Goal: Ask a question

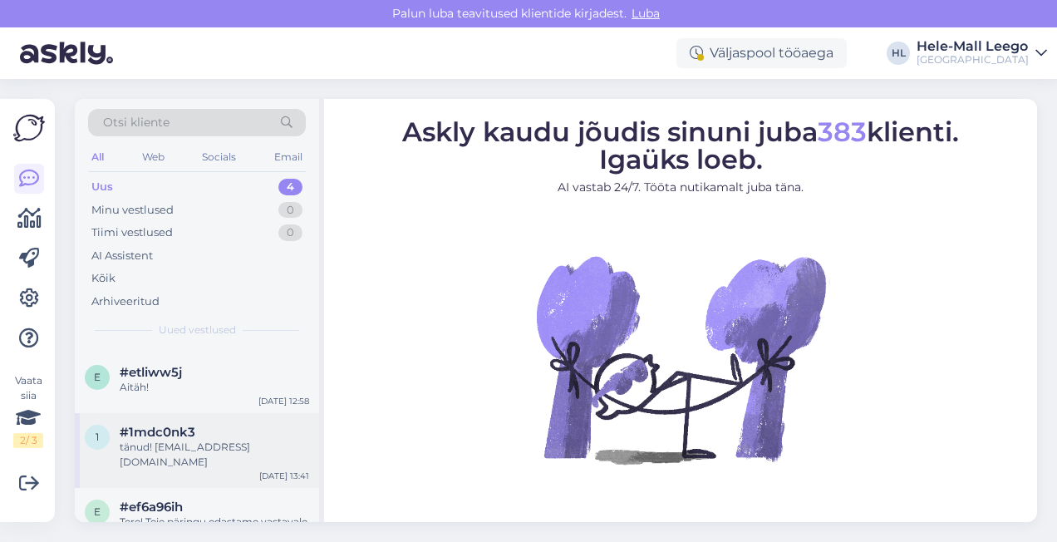
scroll to position [78, 0]
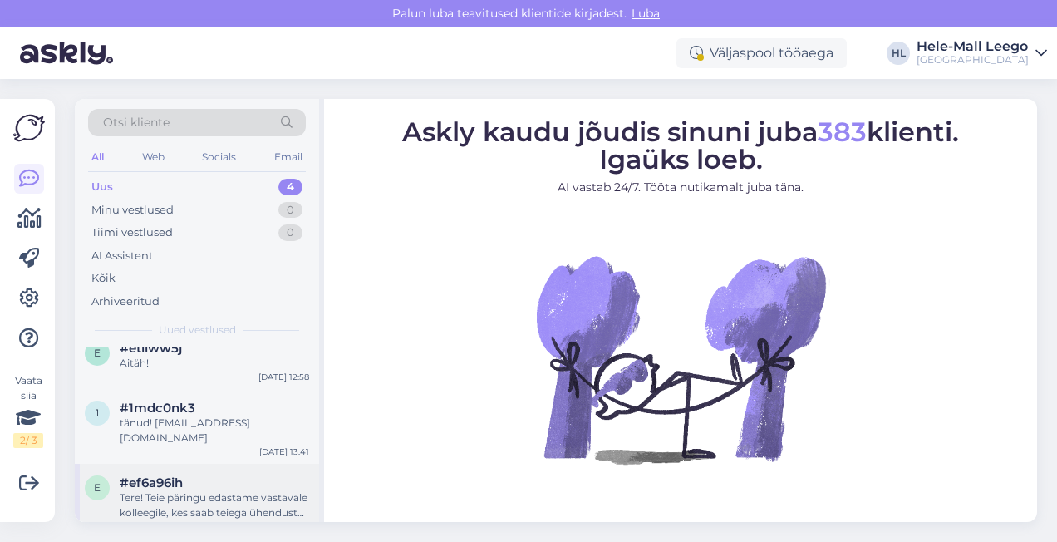
click at [203, 490] on div "Tere! Teie päringu edastame vastavale kolleegile, kes saab teiega ühendust [PER…" at bounding box center [214, 505] width 189 height 30
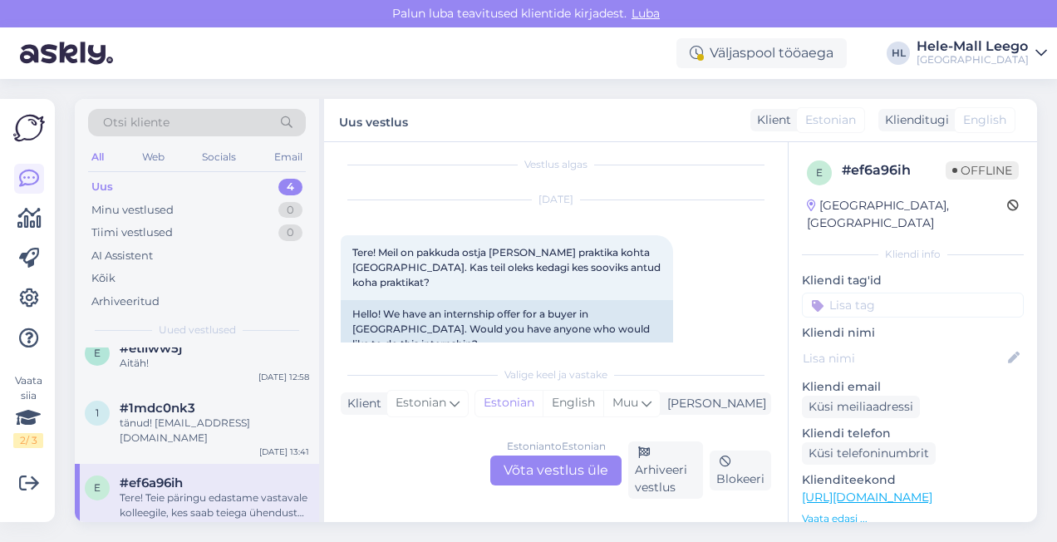
scroll to position [0, 0]
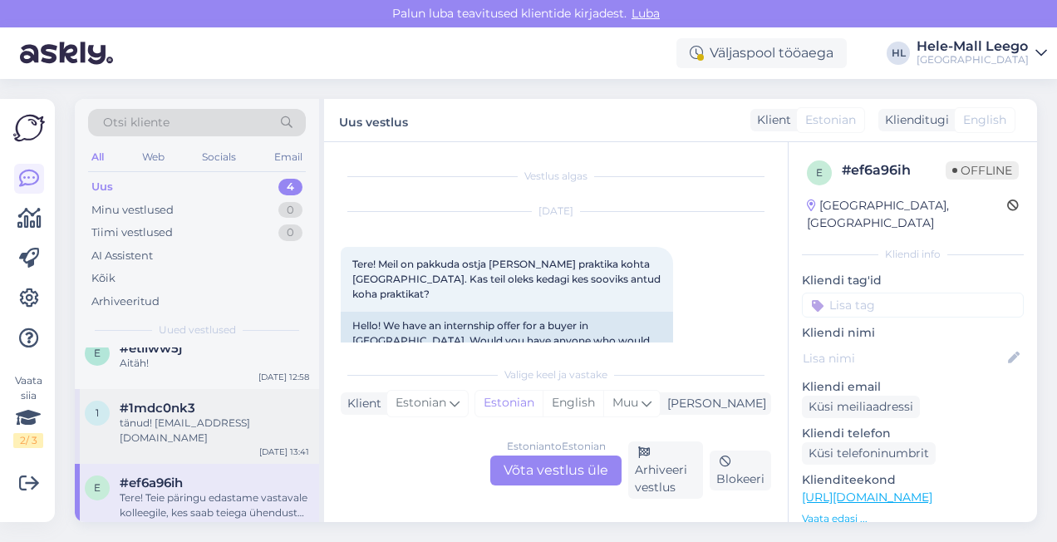
click at [179, 420] on div "tänud! [EMAIL_ADDRESS][DOMAIN_NAME]" at bounding box center [214, 430] width 189 height 30
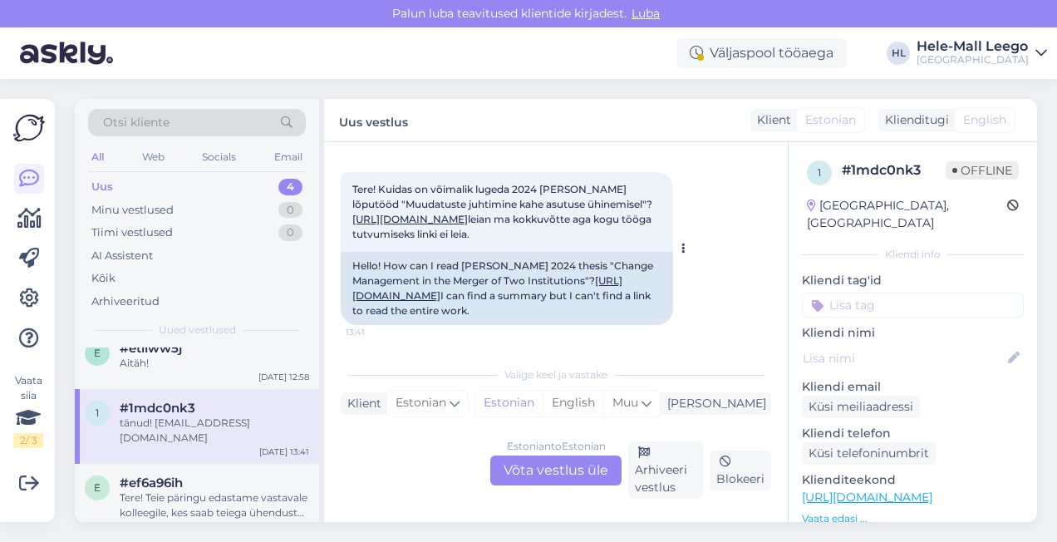
scroll to position [71, 0]
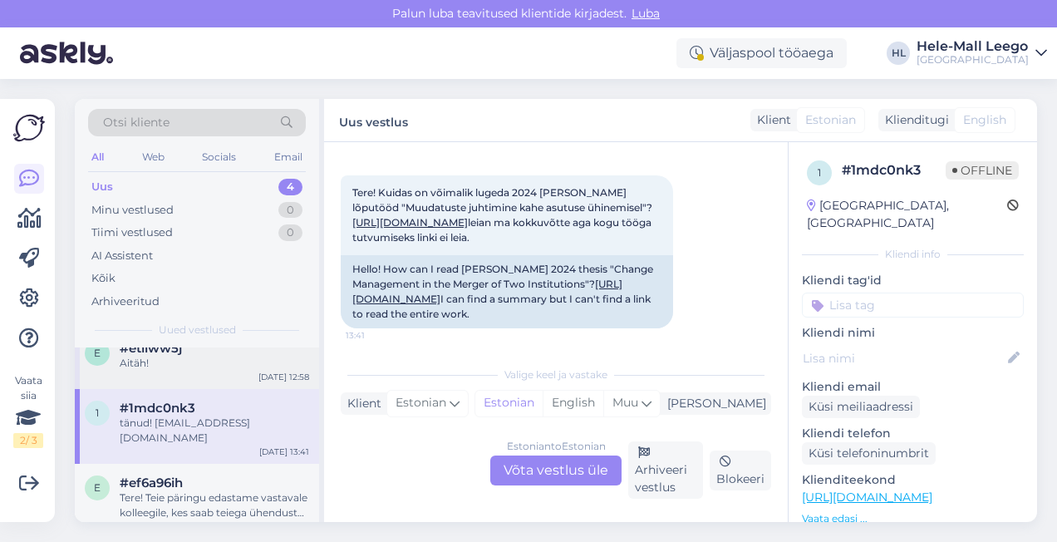
click at [168, 357] on div "Aitäh!" at bounding box center [214, 363] width 189 height 15
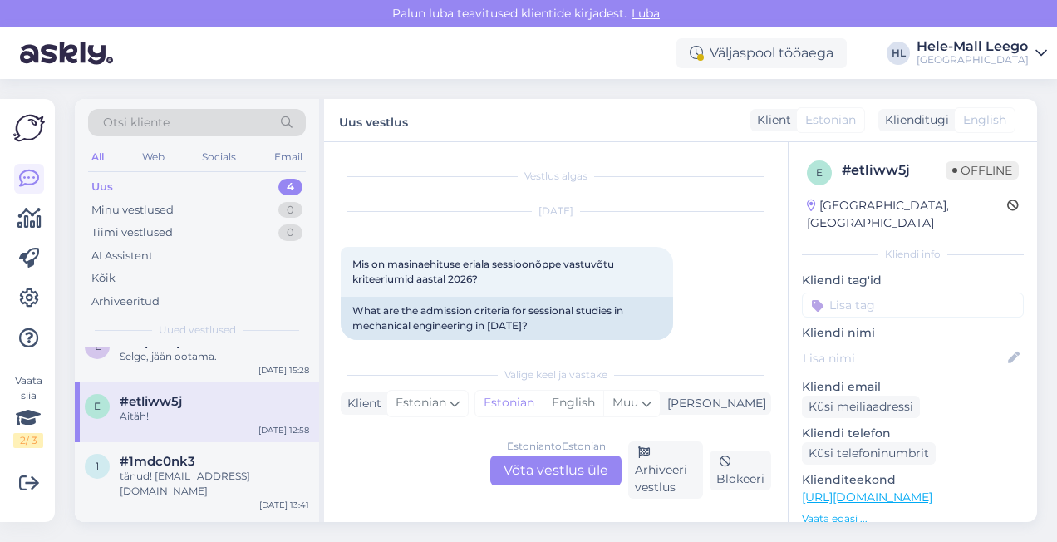
scroll to position [0, 0]
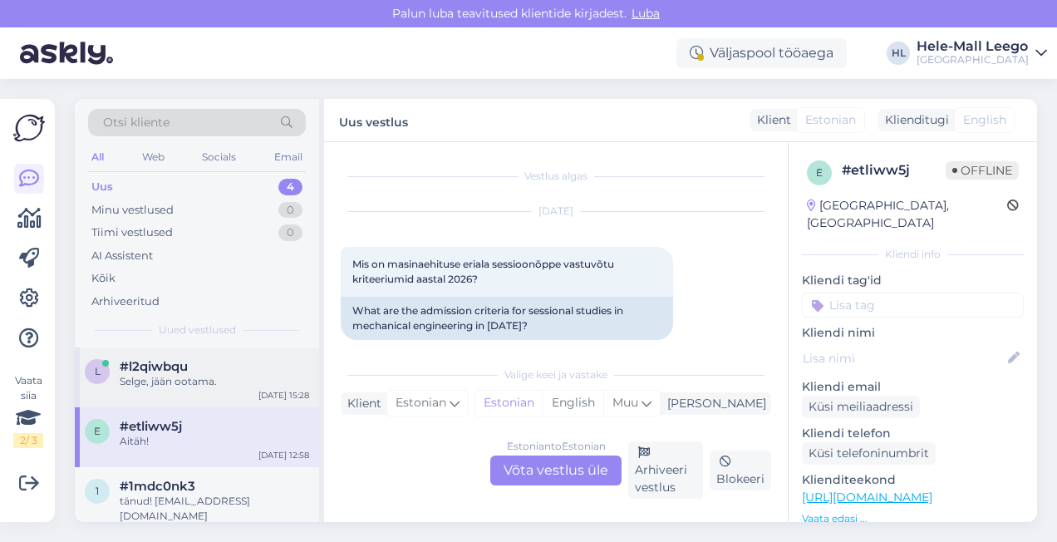
click at [209, 382] on div "Selge, jään ootama." at bounding box center [214, 381] width 189 height 15
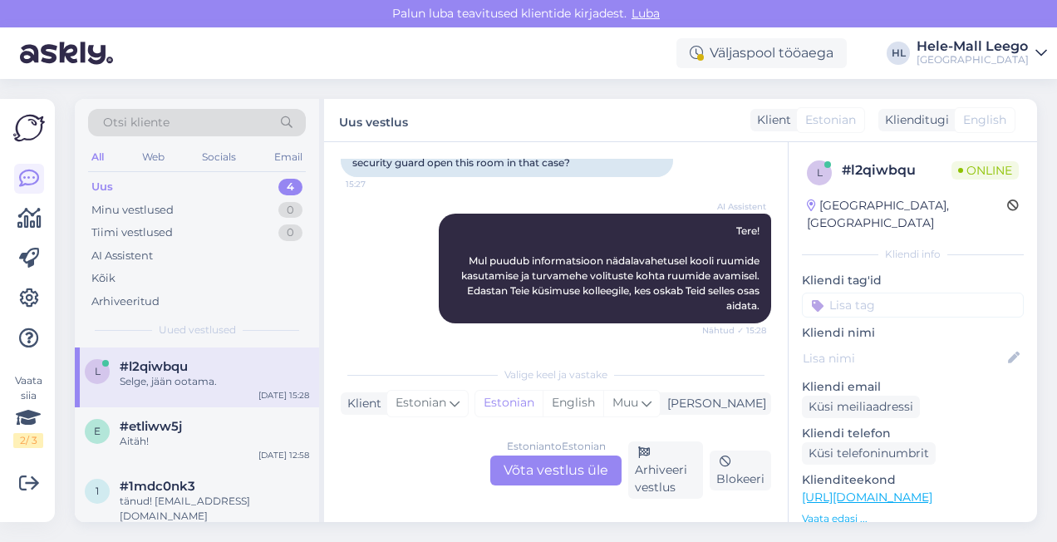
scroll to position [238, 0]
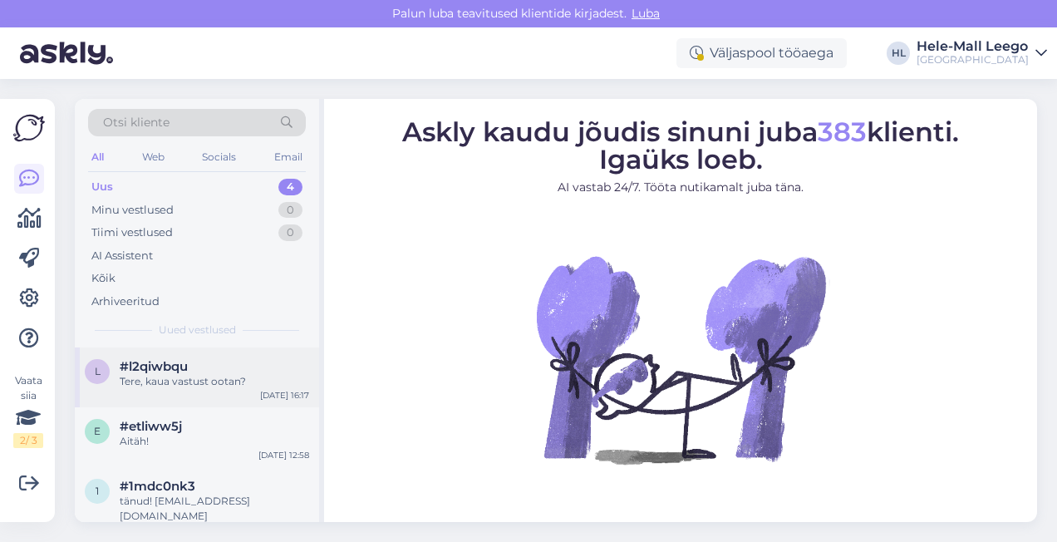
click at [211, 377] on div "Tere, kaua vastust ootan?" at bounding box center [214, 381] width 189 height 15
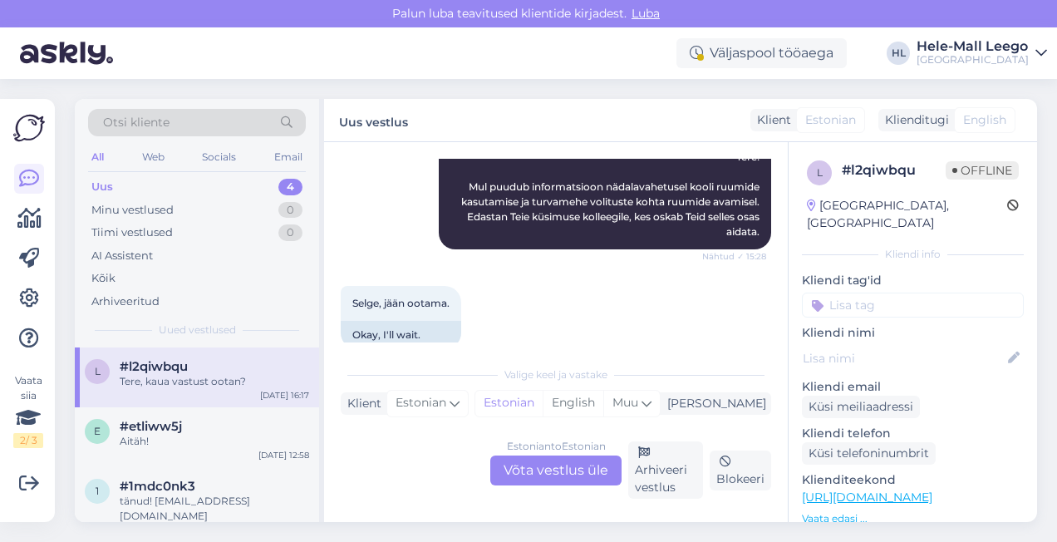
scroll to position [171, 0]
